Goal: Task Accomplishment & Management: Manage account settings

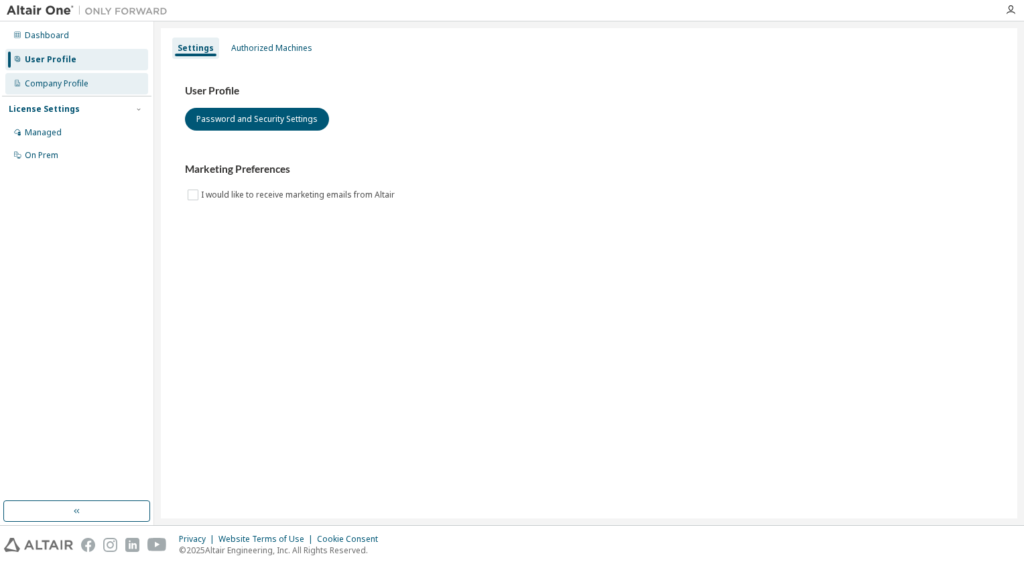
click at [70, 88] on div "Company Profile" at bounding box center [57, 83] width 64 height 11
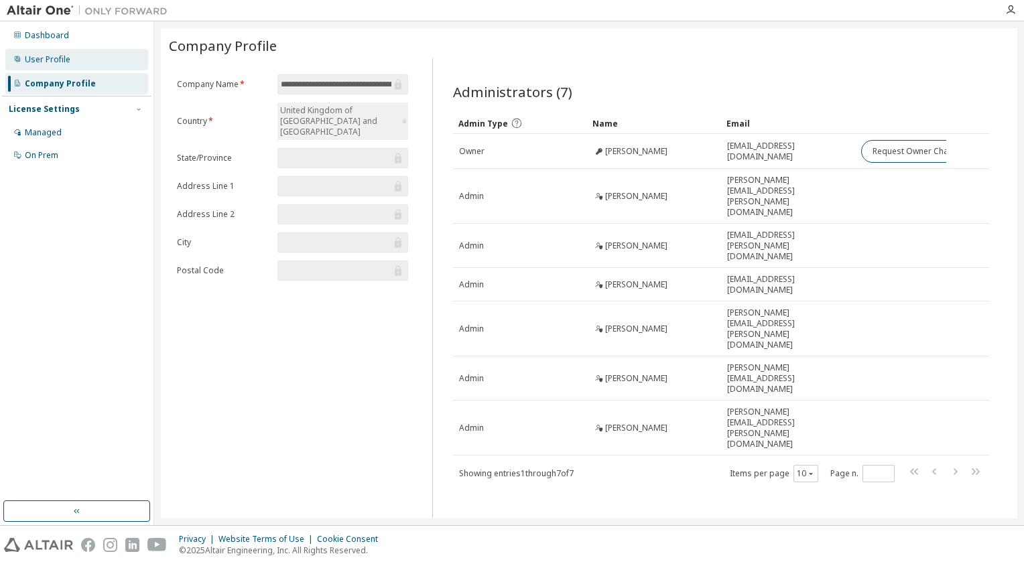
click at [62, 58] on div "User Profile" at bounding box center [48, 59] width 46 height 11
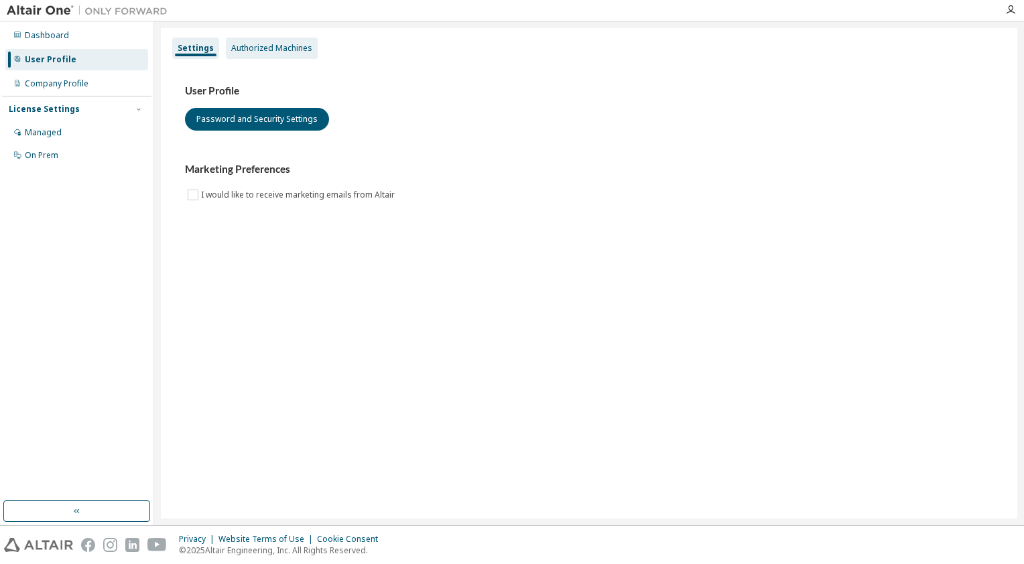
click at [264, 45] on div "Authorized Machines" at bounding box center [271, 48] width 81 height 11
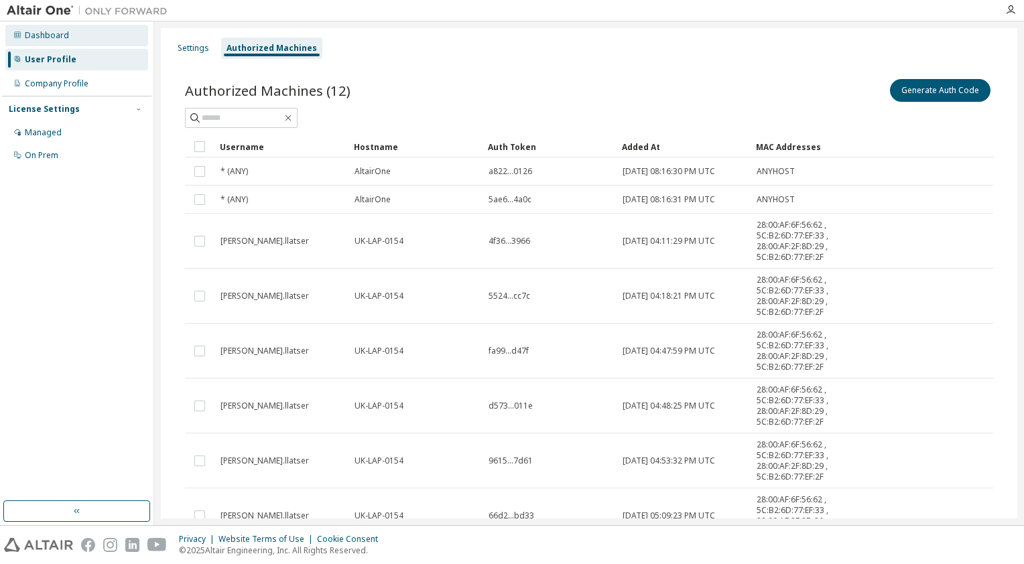
click at [44, 42] on div "Dashboard" at bounding box center [76, 35] width 143 height 21
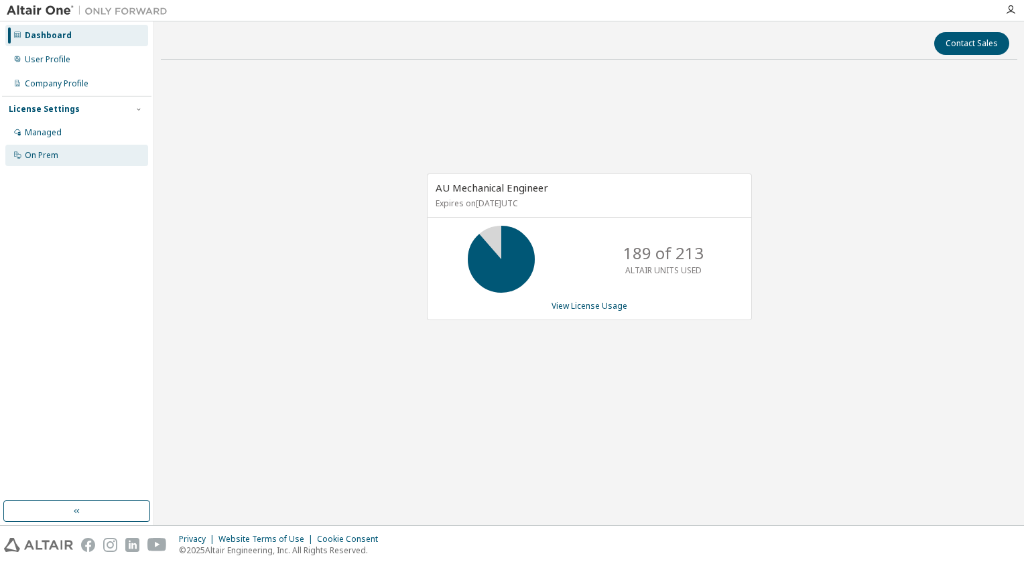
click at [54, 158] on div "On Prem" at bounding box center [42, 155] width 34 height 11
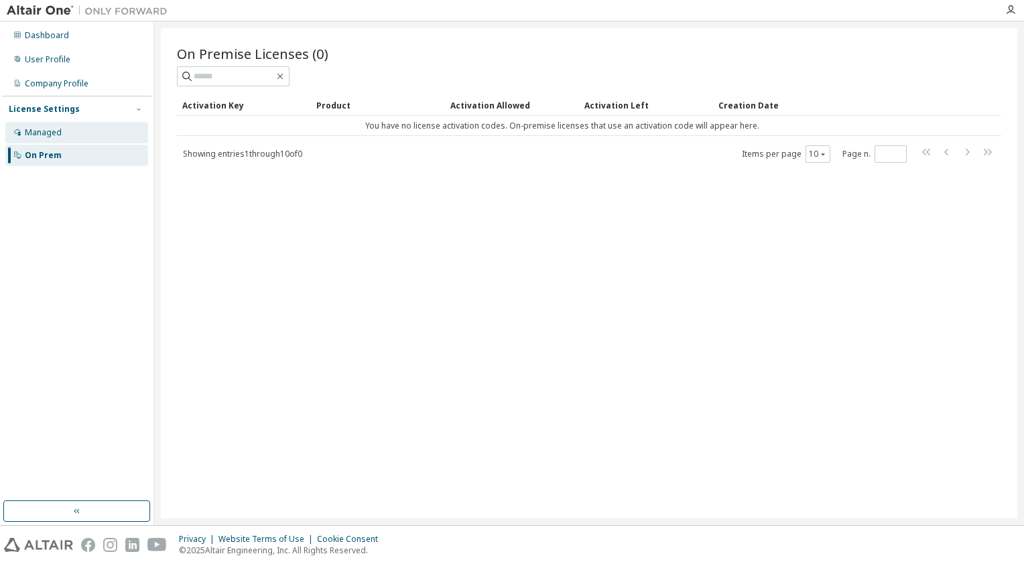
click at [43, 132] on div "Managed" at bounding box center [43, 132] width 37 height 11
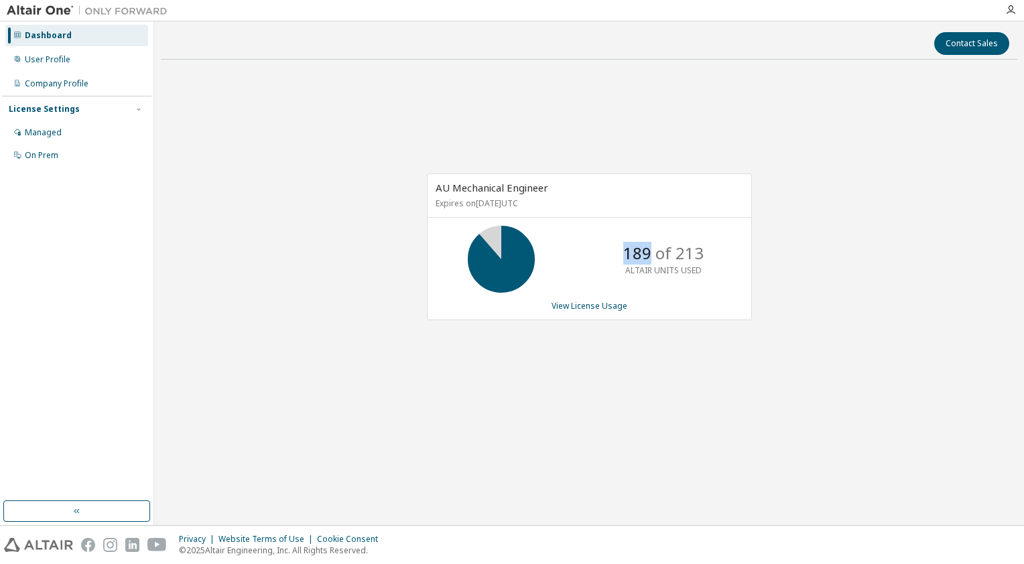
drag, startPoint x: 649, startPoint y: 251, endPoint x: 622, endPoint y: 248, distance: 26.9
click at [622, 248] on div "189 of 213 ALTAIR UNITS USED" at bounding box center [663, 259] width 107 height 67
drag, startPoint x: 358, startPoint y: 102, endPoint x: 239, endPoint y: 75, distance: 122.2
click at [342, 101] on div "AU Mechanical Engineer Expires on [DATE] UTC 189 of 213 ALTAIR UNITS USED View …" at bounding box center [589, 253] width 856 height 367
click at [62, 139] on div "Managed" at bounding box center [76, 132] width 143 height 21
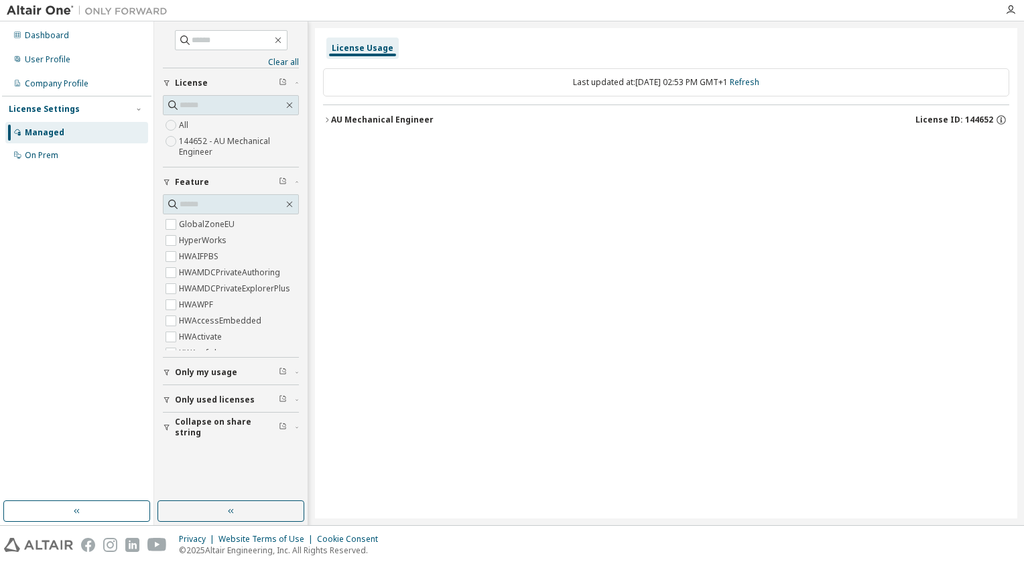
click at [326, 122] on icon "button" at bounding box center [327, 120] width 8 height 8
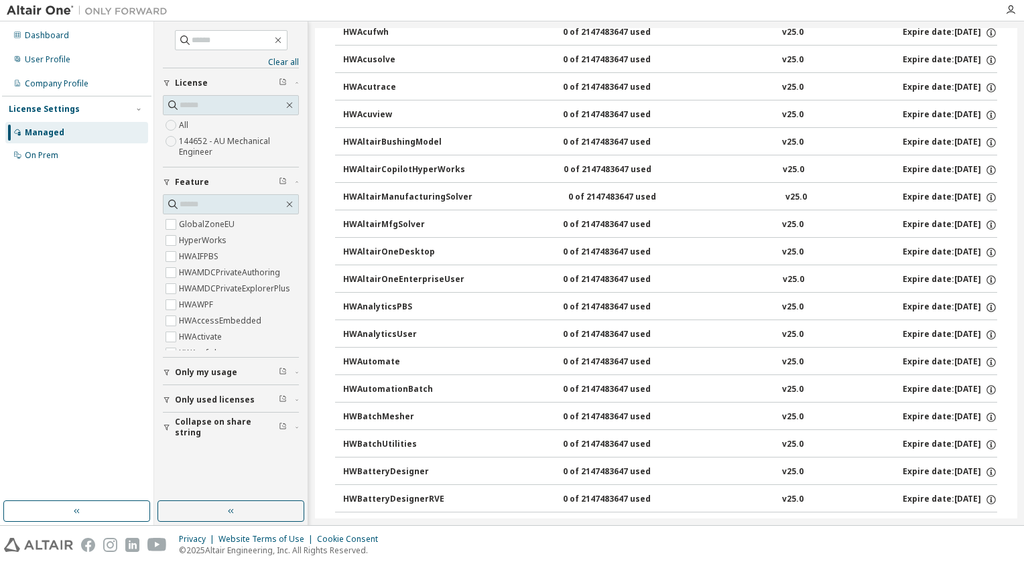
scroll to position [134, 0]
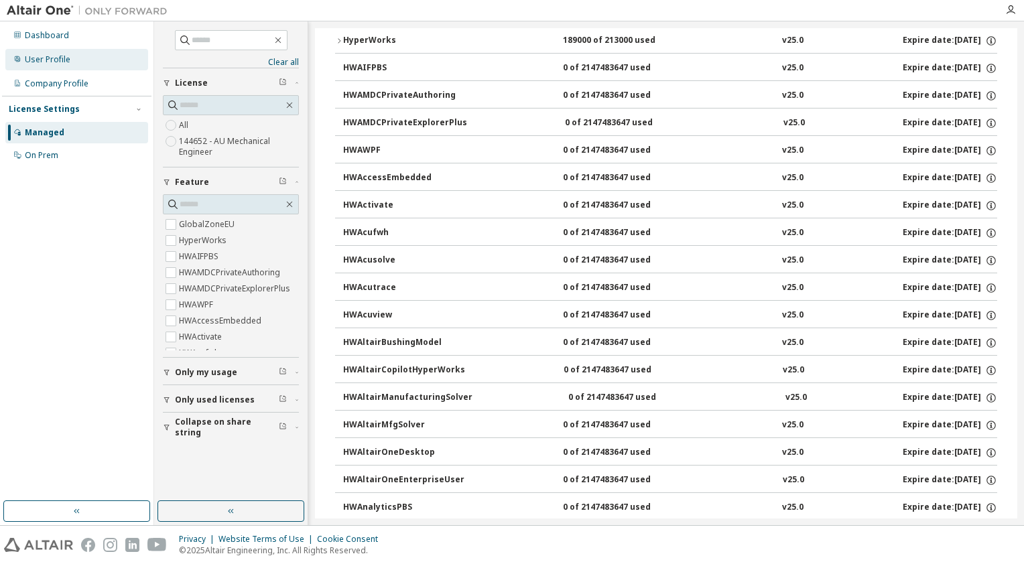
click at [94, 63] on div "User Profile" at bounding box center [76, 59] width 143 height 21
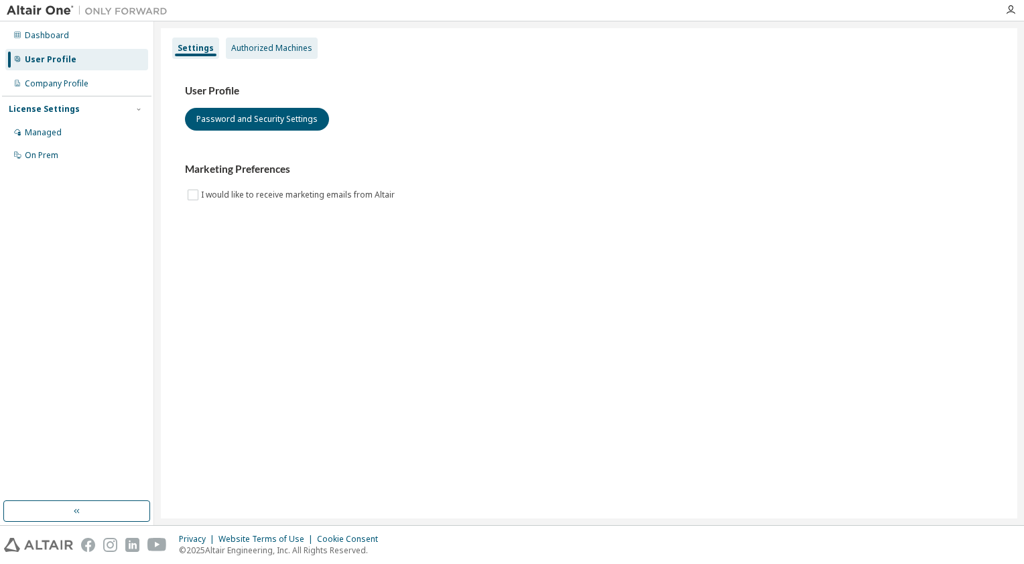
click at [273, 50] on div "Authorized Machines" at bounding box center [271, 48] width 81 height 11
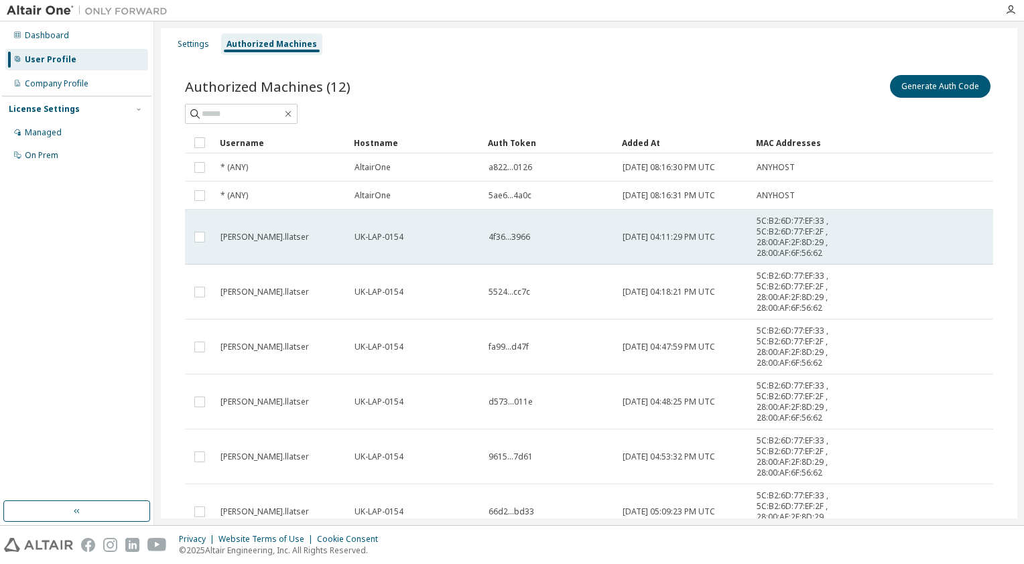
scroll to position [3, 0]
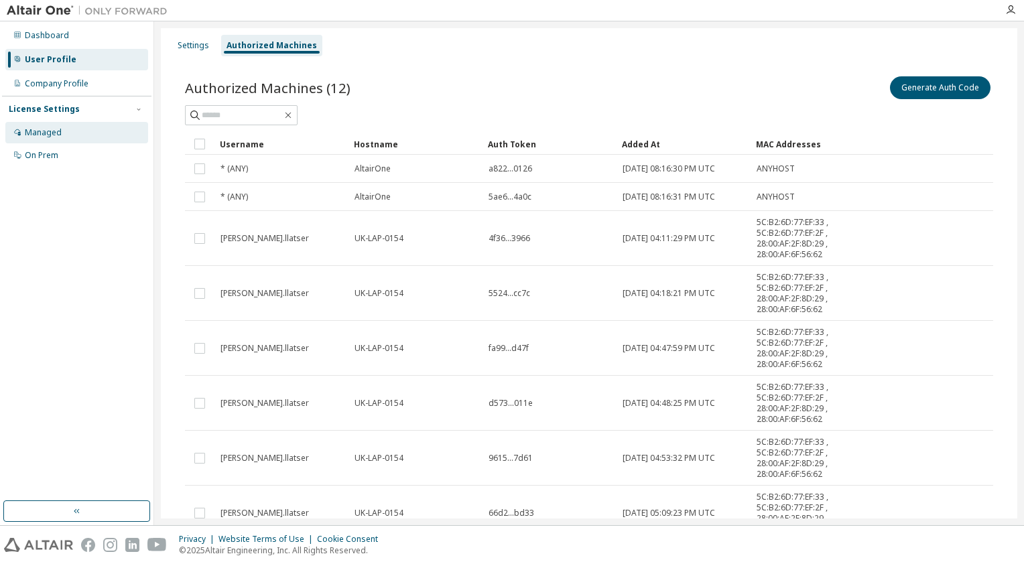
click at [58, 129] on div "Managed" at bounding box center [43, 132] width 37 height 11
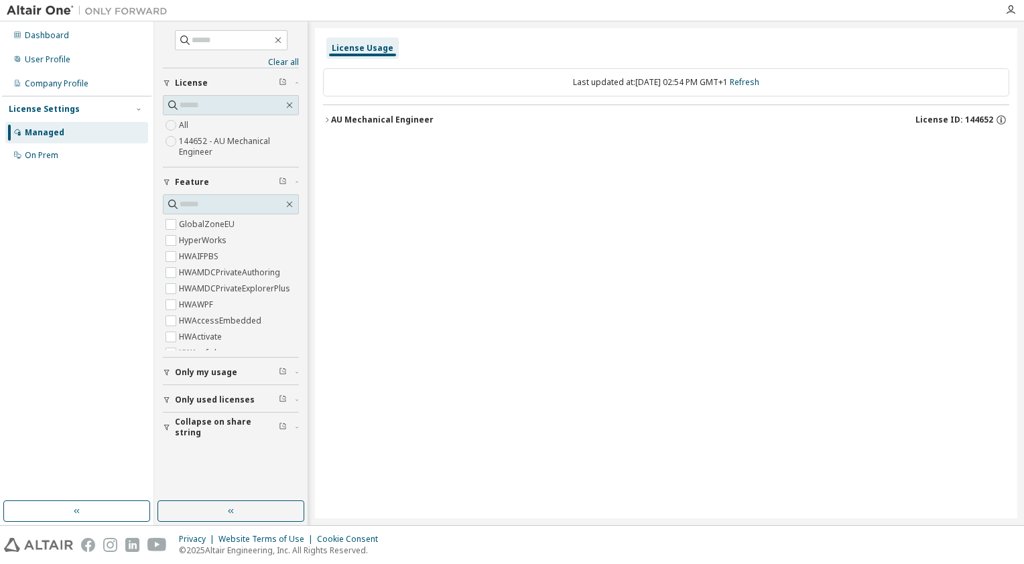
click at [281, 182] on icon "button" at bounding box center [283, 181] width 8 height 8
click at [237, 369] on div "Only my usage" at bounding box center [235, 372] width 120 height 11
click at [452, 192] on div "License Usage Last updated at: [DATE] 02:54 PM GMT+1 Refresh AU Mechanical Engi…" at bounding box center [666, 273] width 702 height 490
click at [324, 123] on button "AU Mechanical Engineer License ID: 144652" at bounding box center [666, 119] width 686 height 29
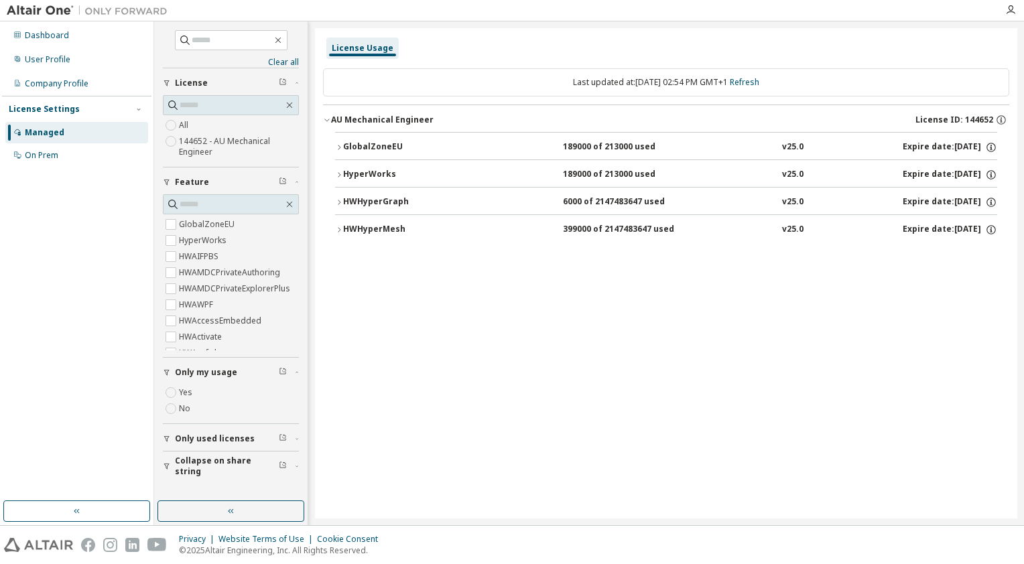
click at [332, 151] on div "GlobalZoneEU 189000 of 213000 used v25.0 Expire date: [DATE] HyperWorks 189000 …" at bounding box center [666, 189] width 686 height 115
click at [338, 150] on icon "button" at bounding box center [339, 147] width 8 height 8
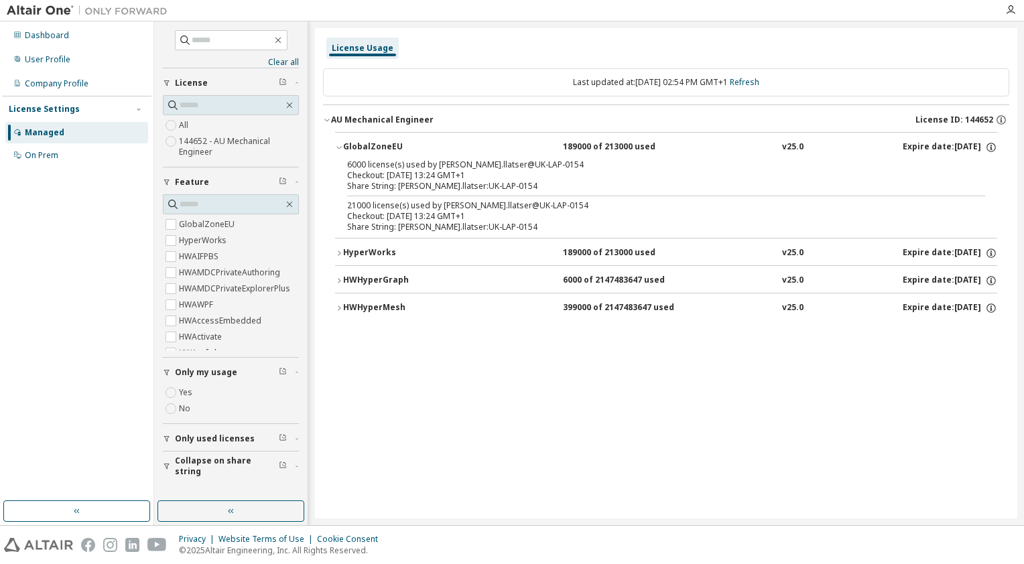
click at [335, 250] on icon "button" at bounding box center [339, 253] width 8 height 8
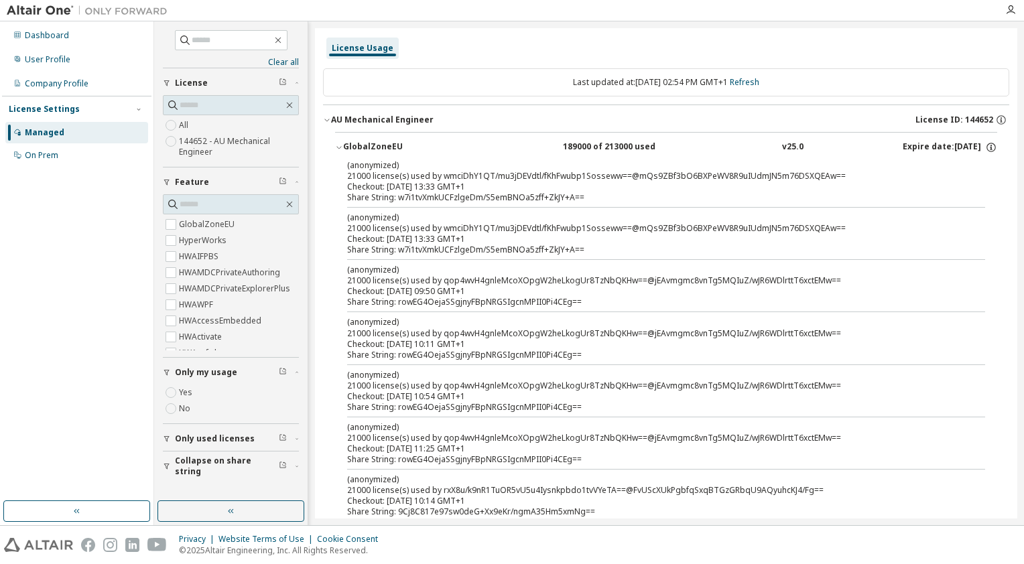
click at [341, 147] on icon "button" at bounding box center [339, 147] width 8 height 8
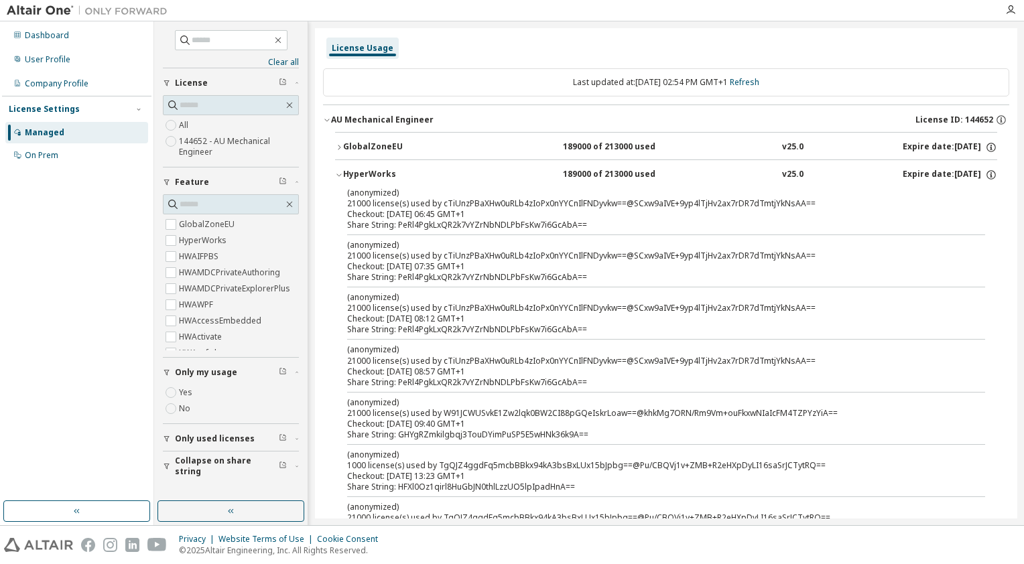
click at [336, 176] on icon "button" at bounding box center [339, 175] width 8 height 8
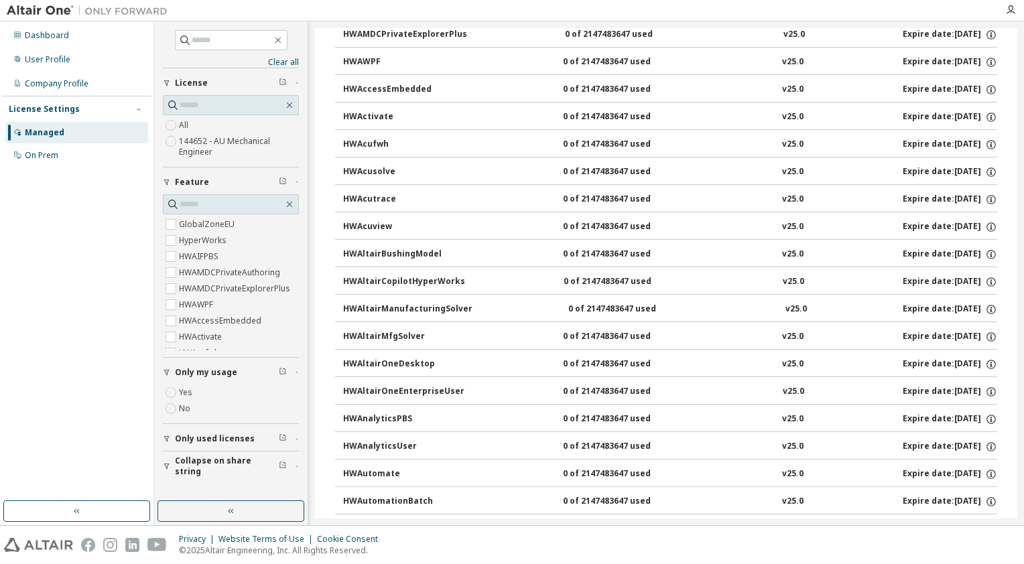
scroll to position [268, 0]
